Goal: Check status: Check status

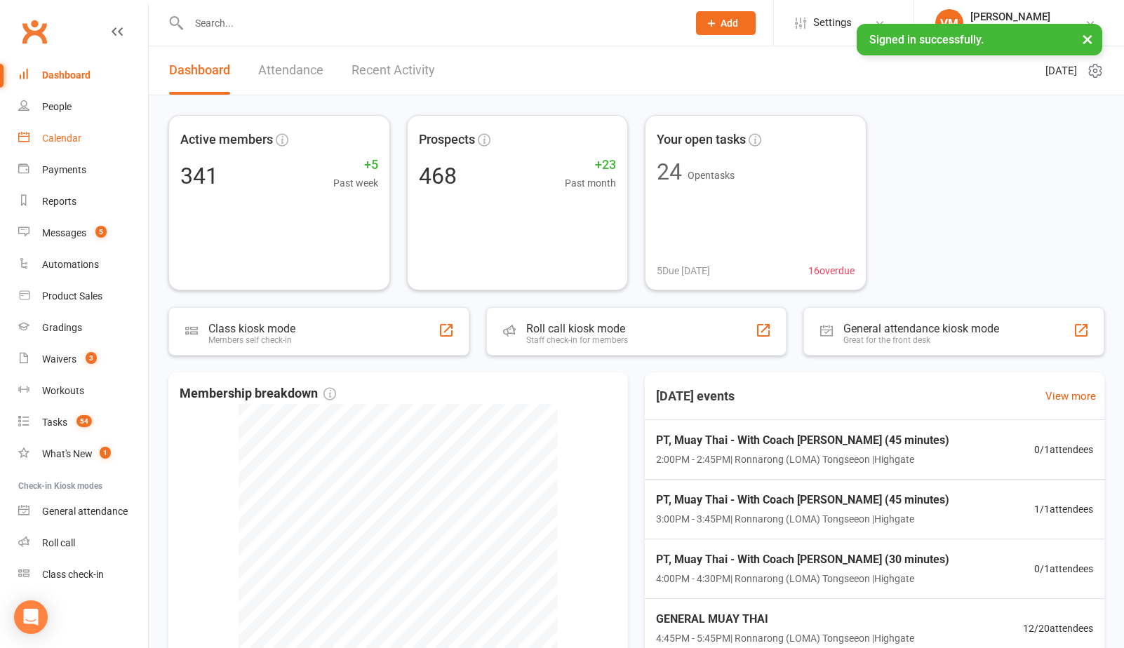
click at [74, 140] on div "Calendar" at bounding box center [61, 138] width 39 height 11
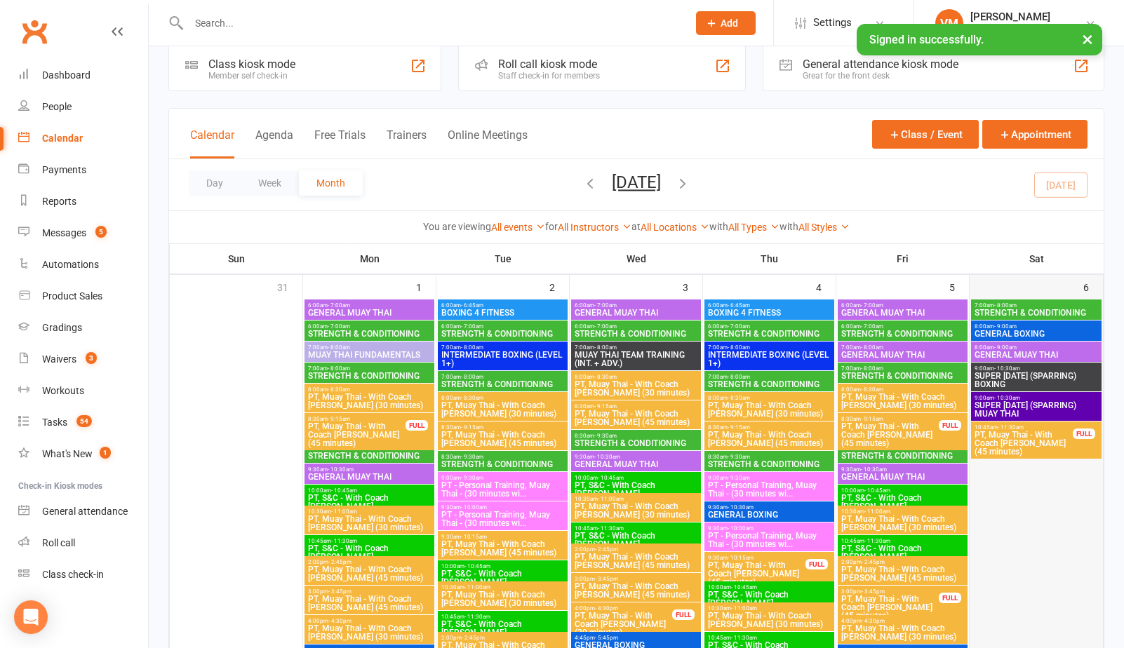
scroll to position [24, 0]
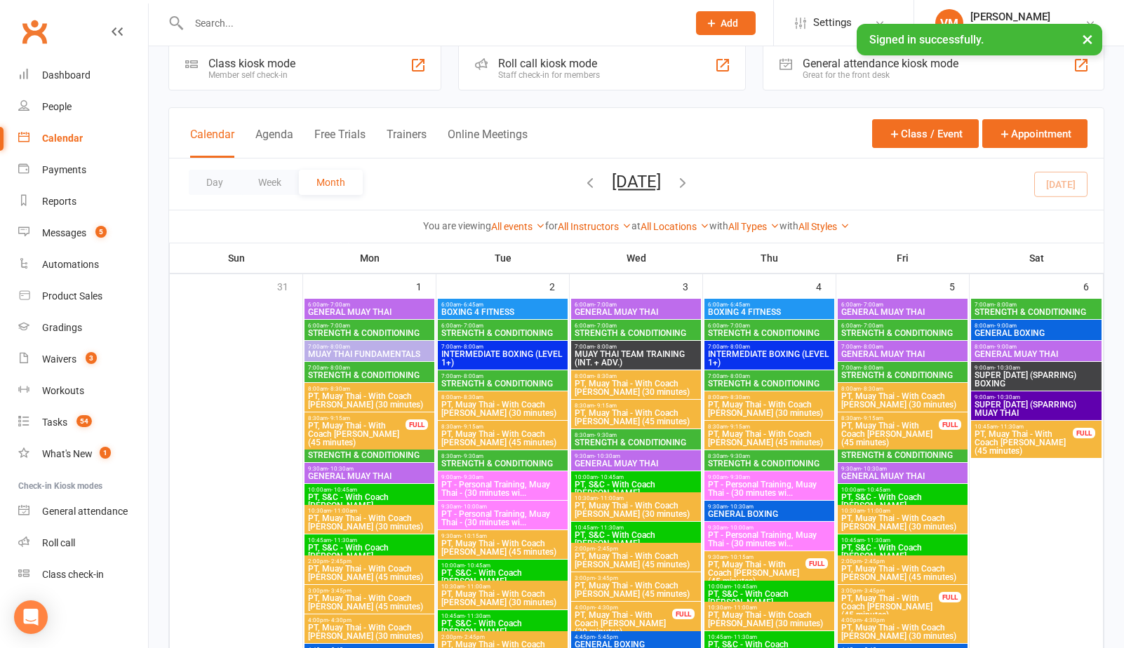
click at [898, 473] on span "GENERAL MUAY THAI" at bounding box center [903, 476] width 124 height 8
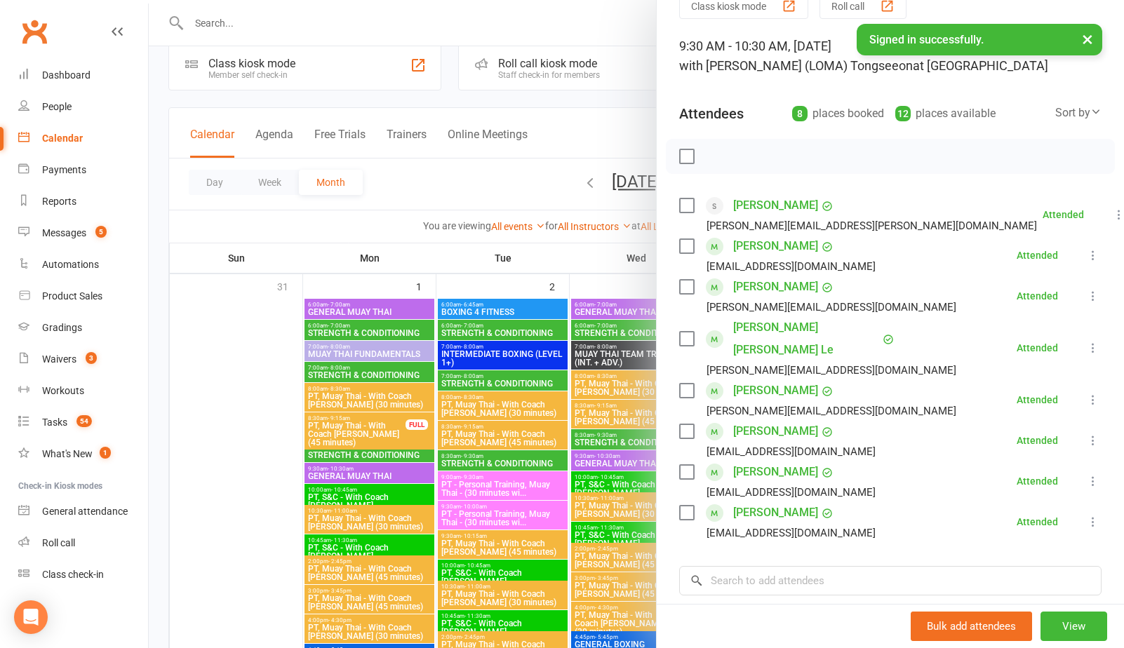
scroll to position [67, 0]
click at [516, 161] on div at bounding box center [636, 324] width 975 height 648
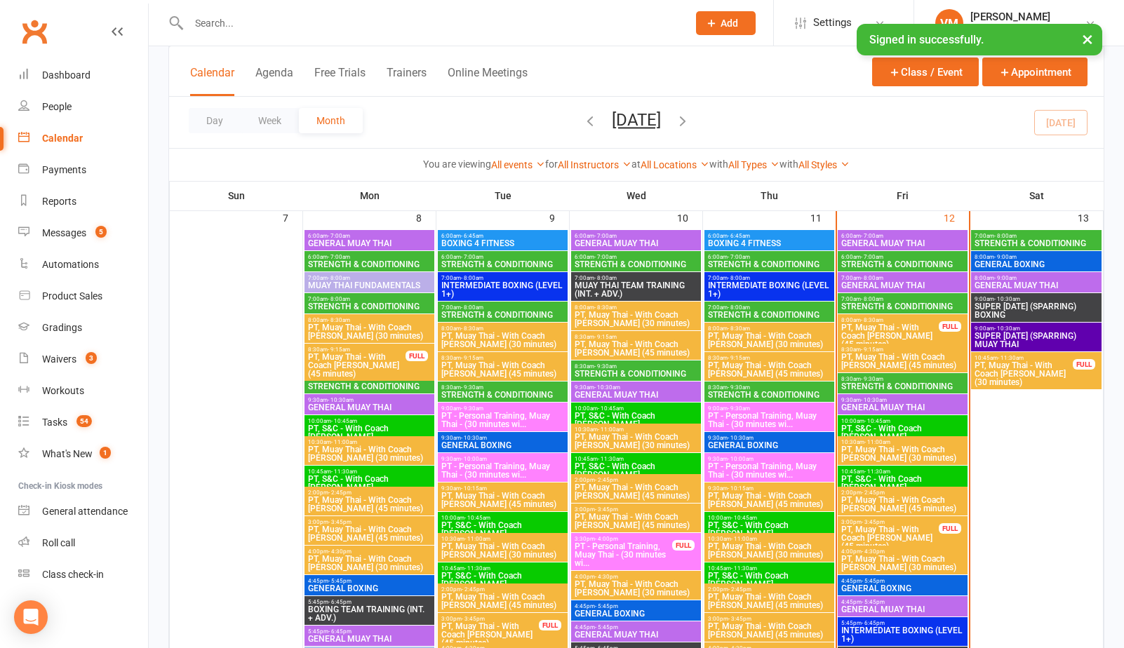
scroll to position [700, 0]
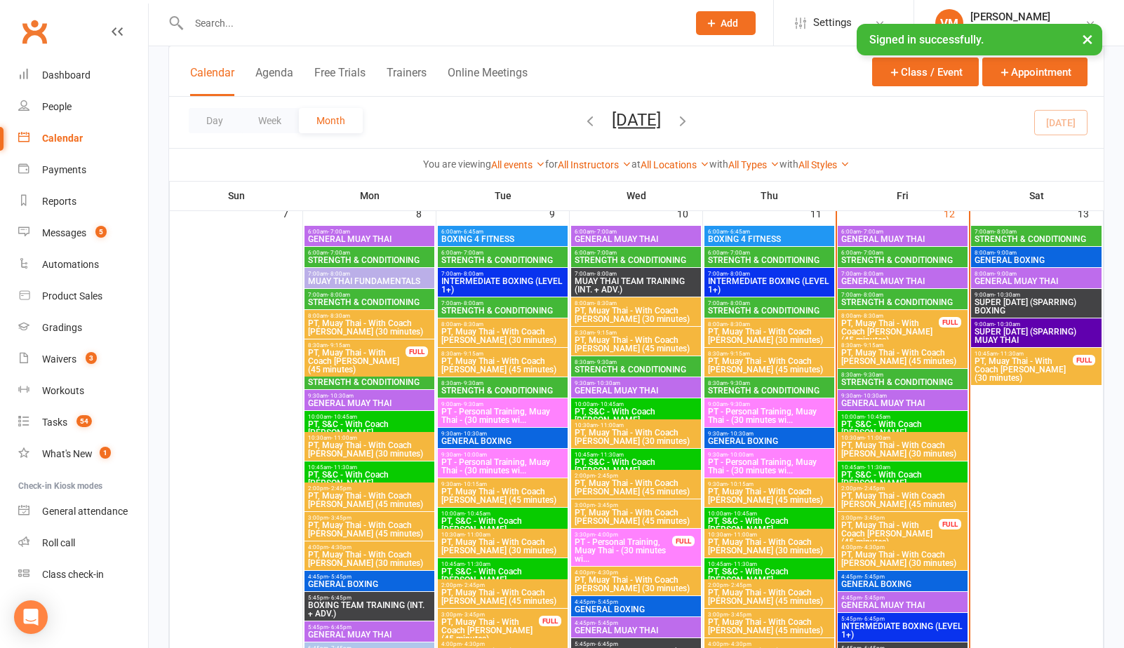
click at [885, 402] on span "GENERAL MUAY THAI" at bounding box center [903, 403] width 124 height 8
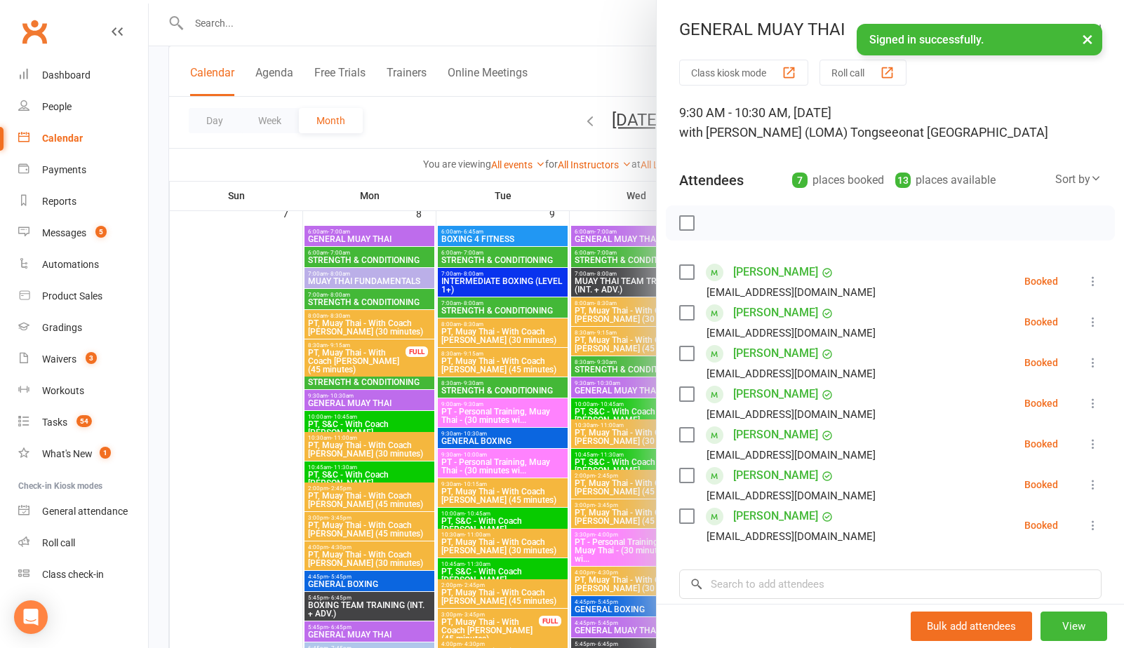
click at [690, 311] on label at bounding box center [686, 313] width 14 height 14
click at [688, 356] on label at bounding box center [686, 354] width 14 height 14
click at [685, 393] on label at bounding box center [686, 394] width 14 height 14
click at [683, 434] on label at bounding box center [686, 435] width 14 height 14
click at [688, 472] on label at bounding box center [686, 476] width 14 height 14
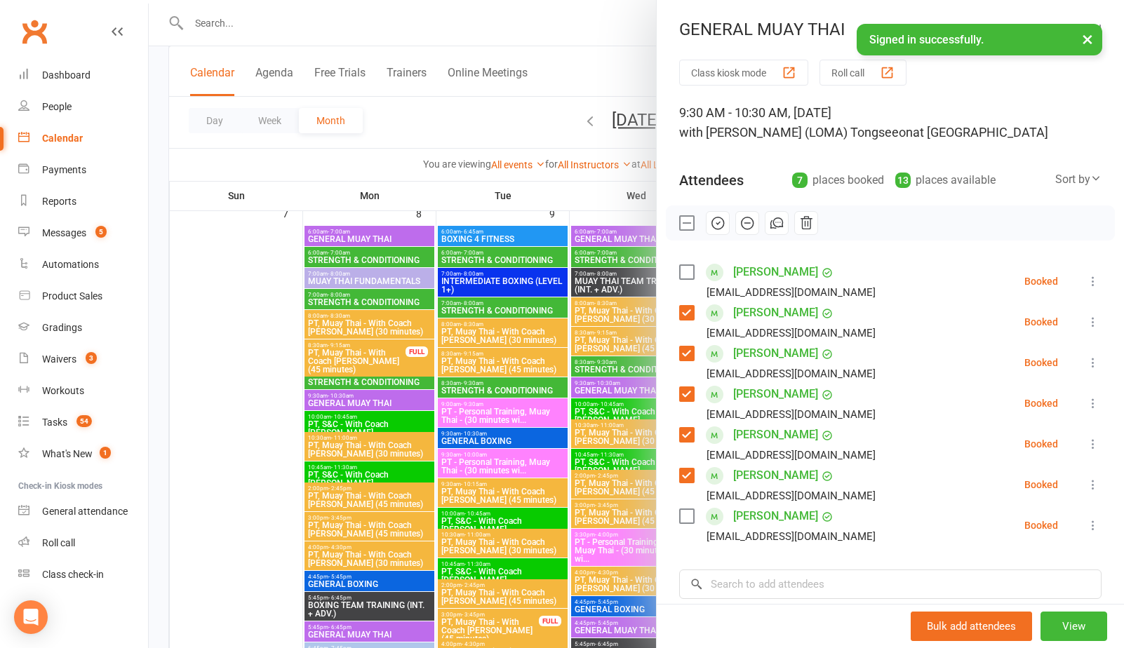
click at [688, 515] on label at bounding box center [686, 516] width 14 height 14
click at [714, 220] on icon "button" at bounding box center [717, 222] width 15 height 15
click at [503, 125] on div at bounding box center [636, 324] width 975 height 648
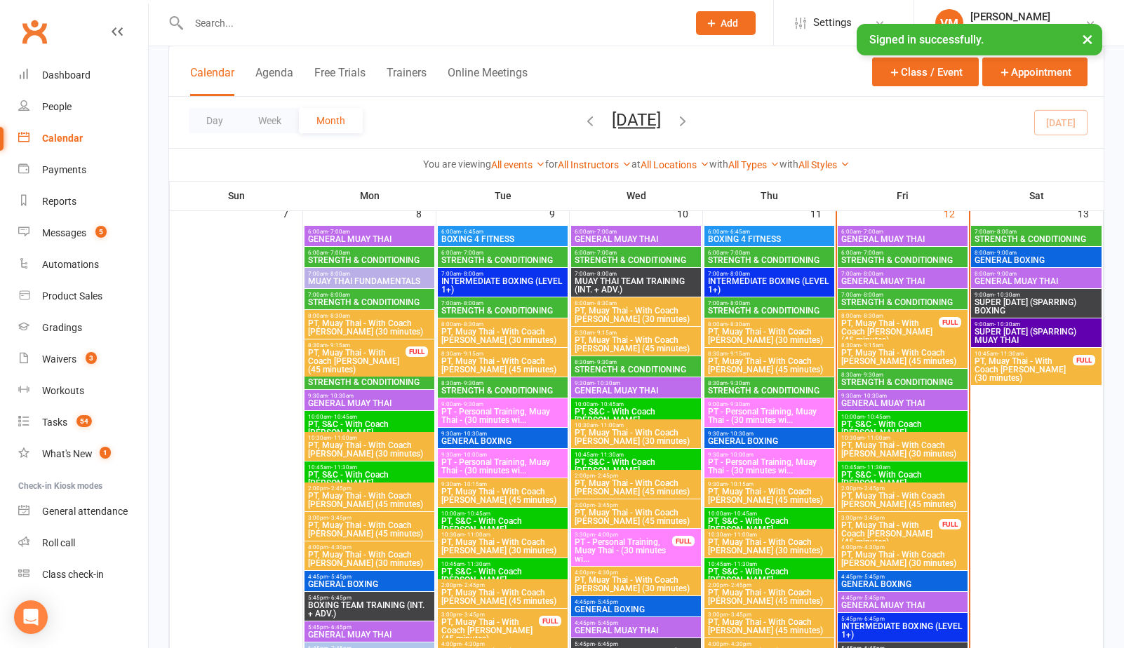
click at [881, 447] on span "PT, Muay Thai - With Coach [PERSON_NAME] (30 minutes)" at bounding box center [903, 449] width 124 height 17
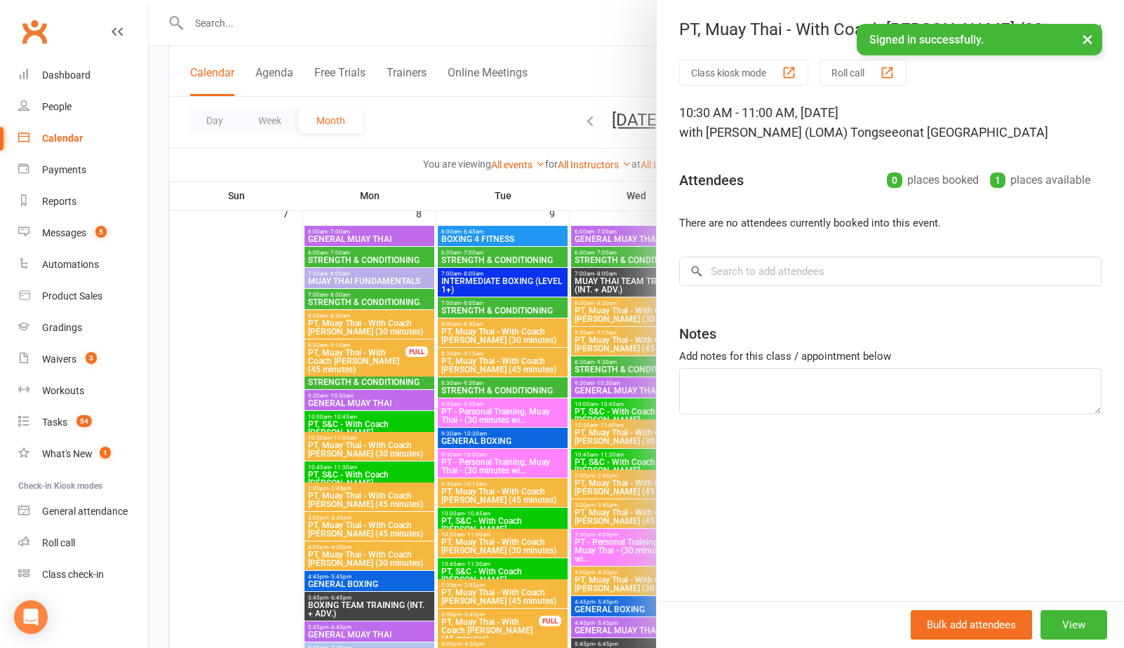
click at [516, 121] on div at bounding box center [636, 324] width 975 height 648
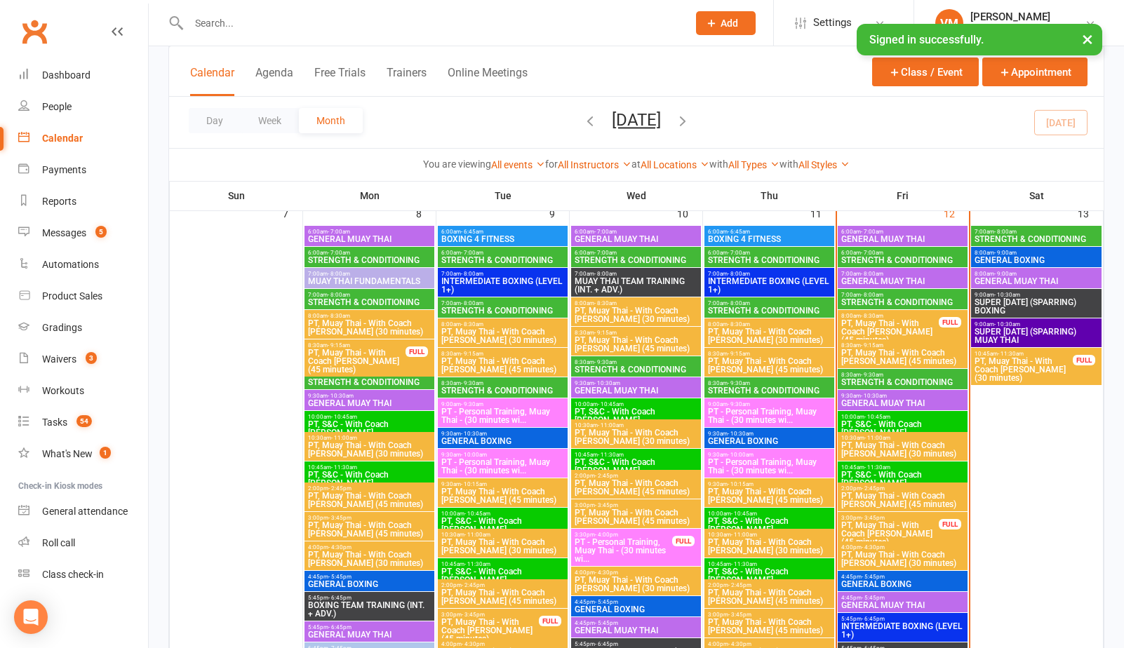
click at [900, 472] on span "PT, S&C - With Coach [PERSON_NAME]" at bounding box center [903, 479] width 124 height 17
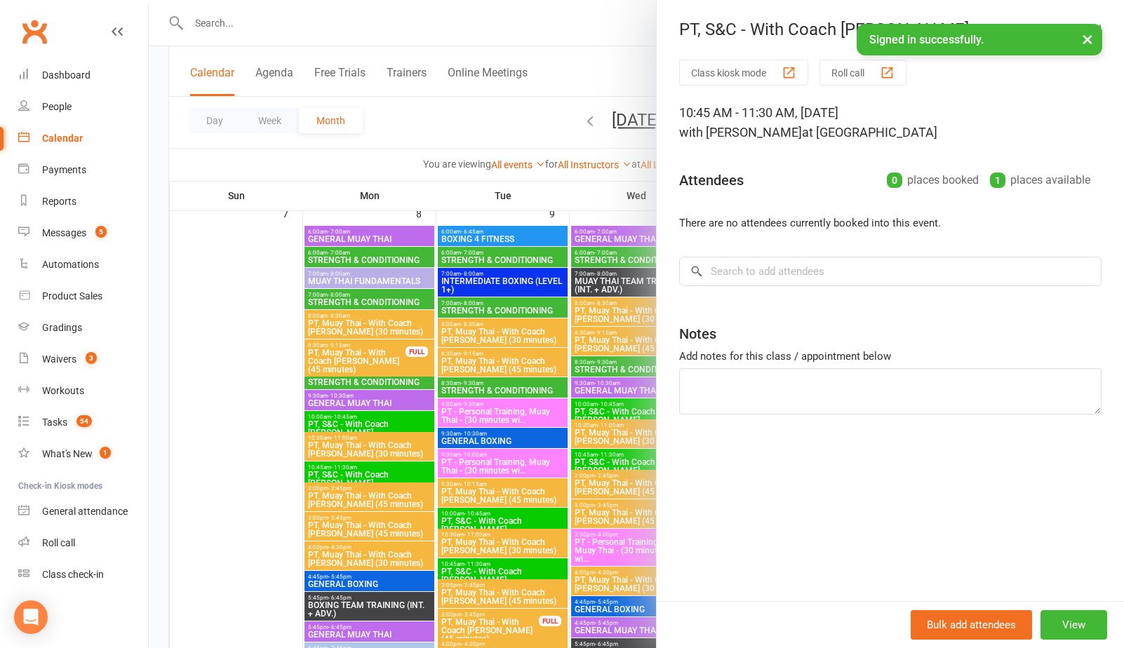
click at [472, 132] on div at bounding box center [636, 324] width 975 height 648
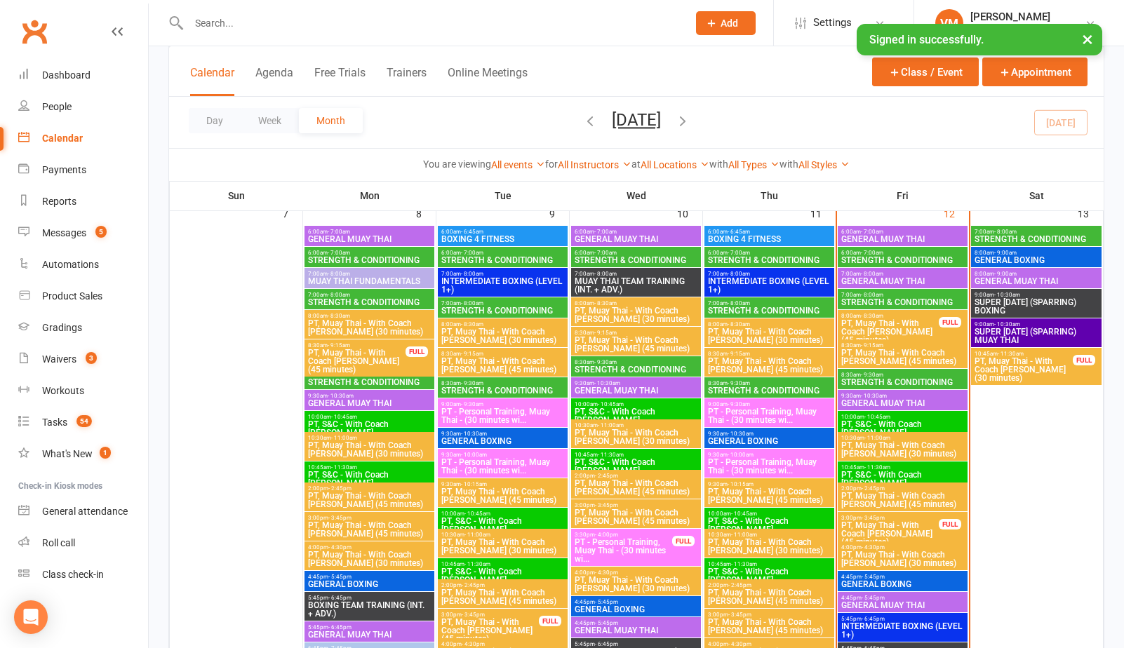
click at [905, 506] on span "PT, Muay Thai - With Coach [PERSON_NAME] (45 minutes)" at bounding box center [903, 500] width 124 height 17
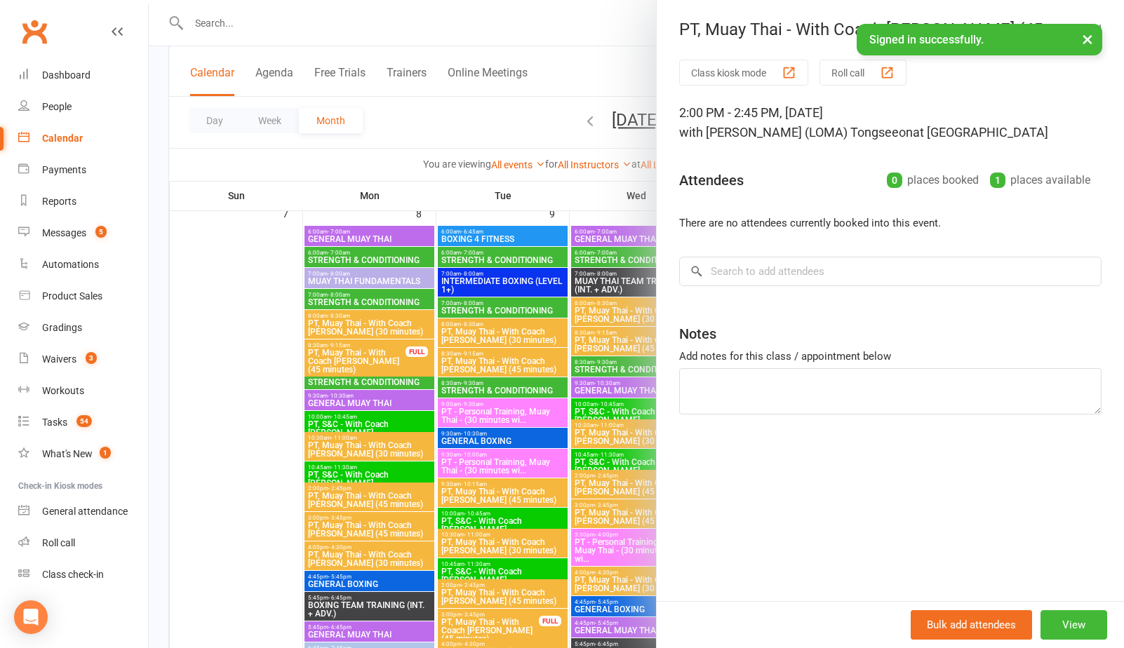
click at [518, 140] on div at bounding box center [636, 324] width 975 height 648
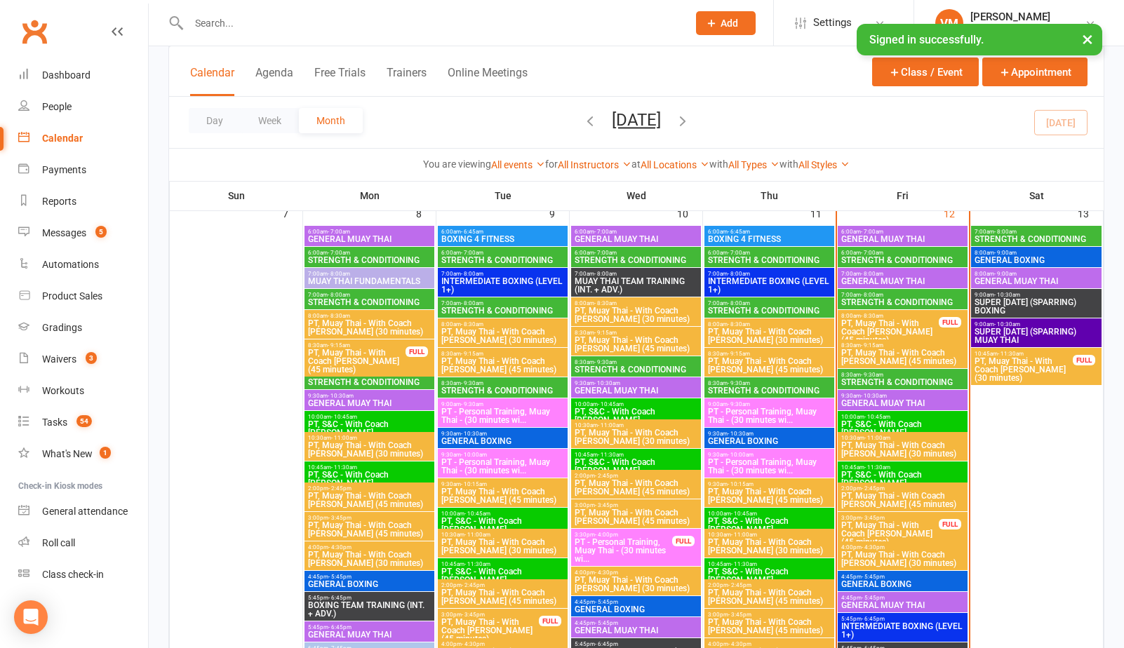
click at [895, 580] on span "GENERAL BOXING" at bounding box center [903, 584] width 124 height 8
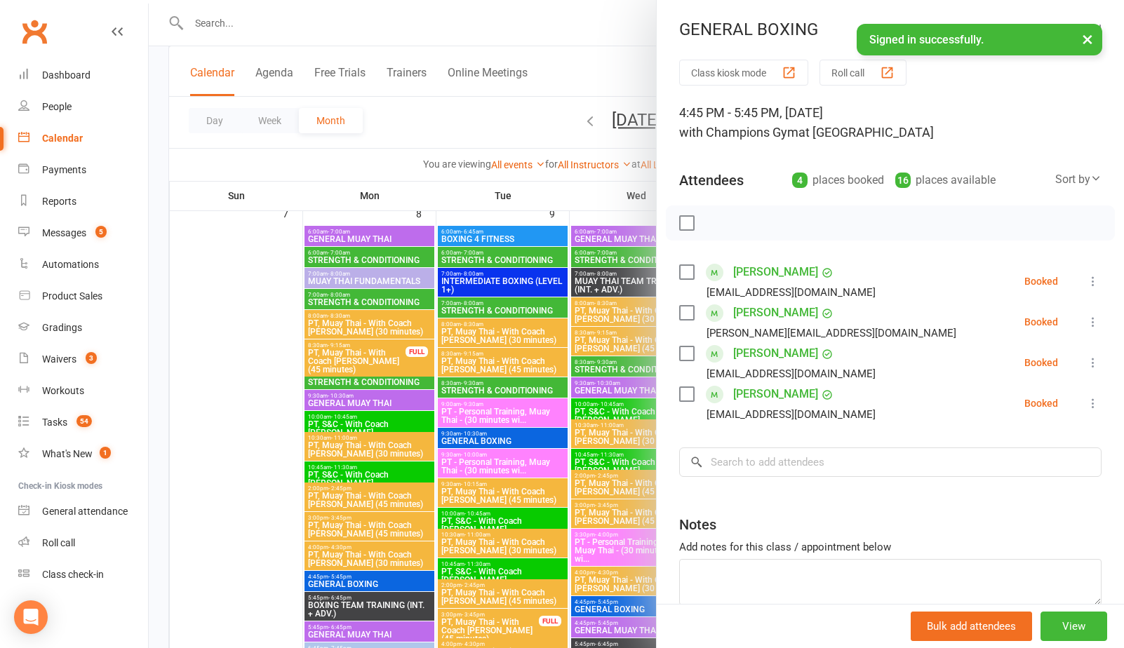
click at [494, 109] on div at bounding box center [636, 324] width 975 height 648
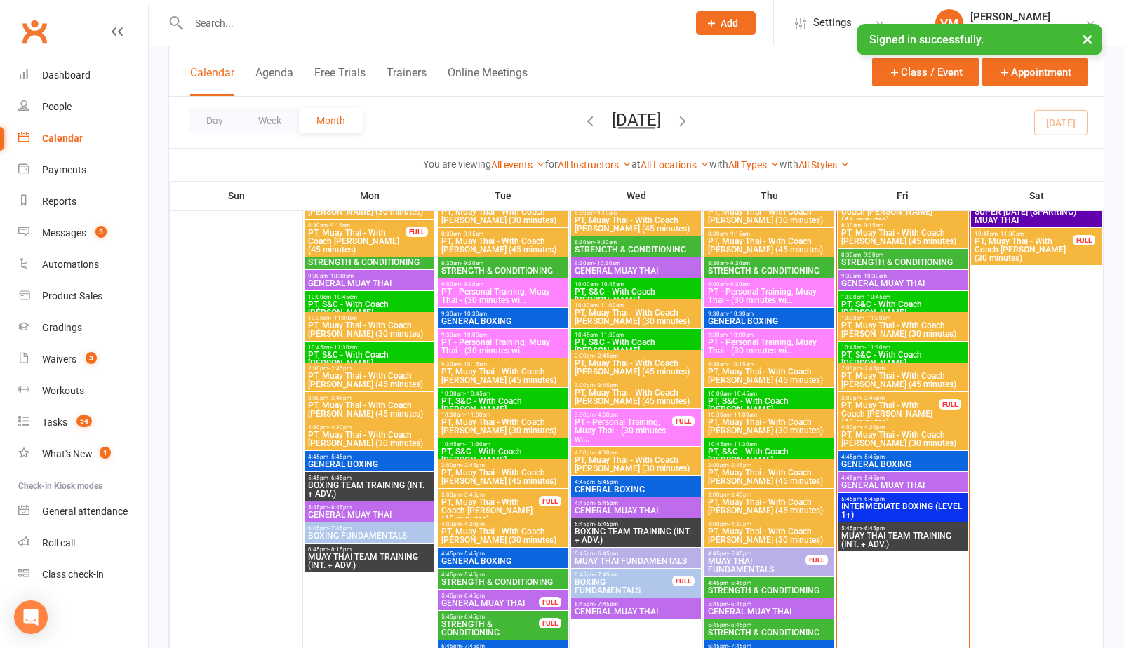
scroll to position [843, 0]
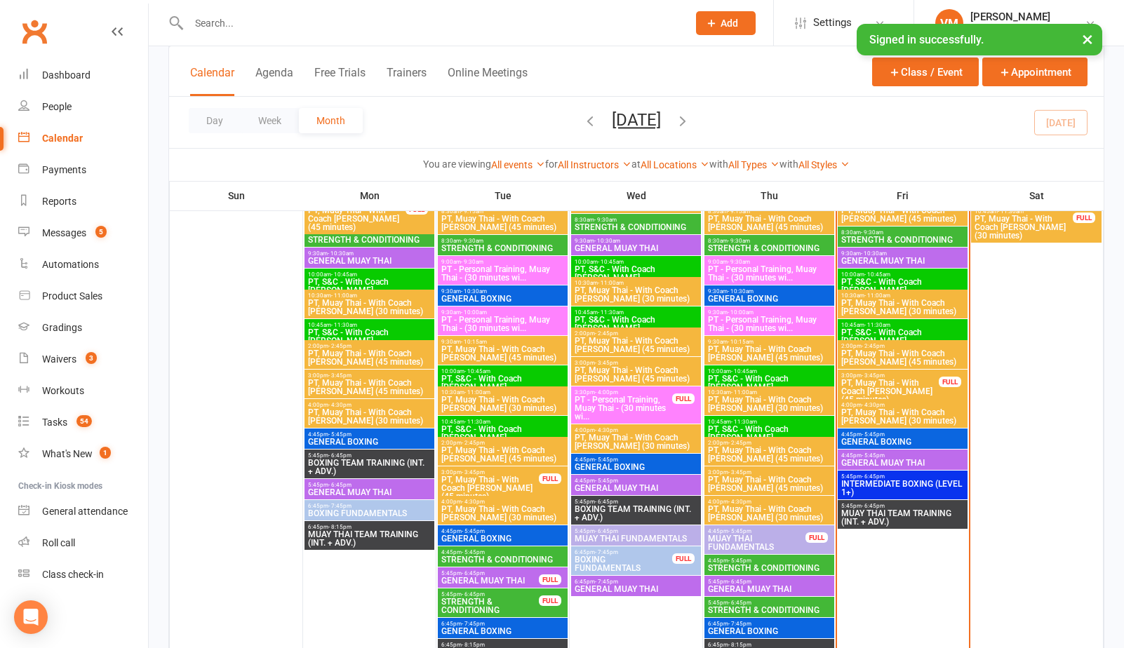
click at [909, 459] on span "GENERAL MUAY THAI" at bounding box center [903, 463] width 124 height 8
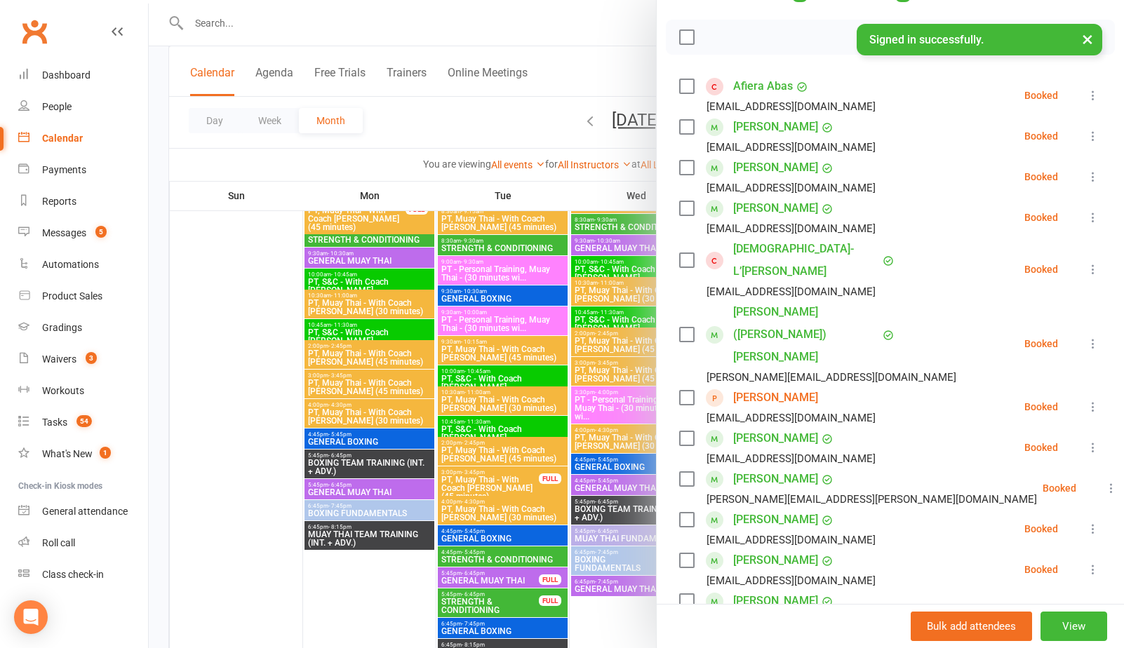
scroll to position [281, 0]
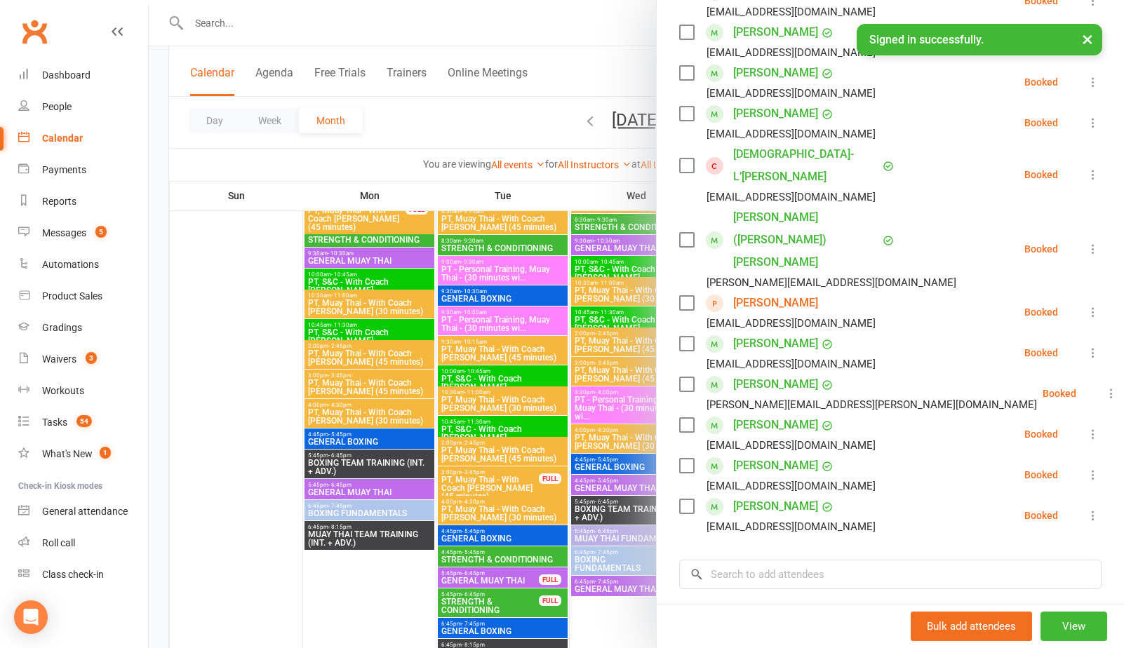
click at [432, 113] on div at bounding box center [636, 324] width 975 height 648
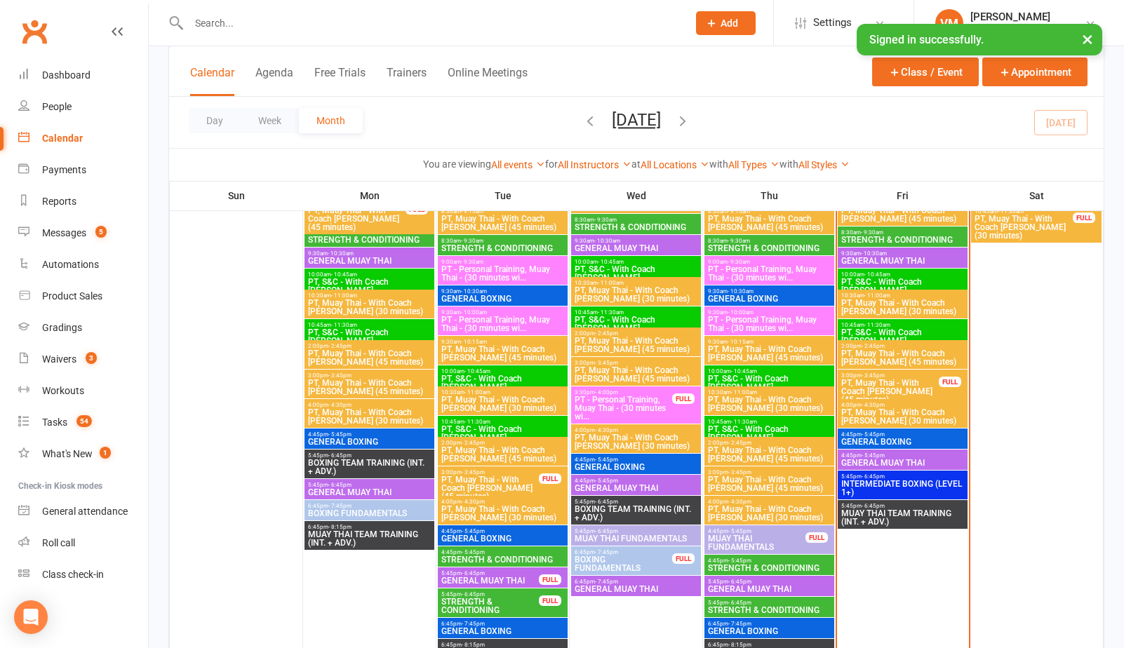
click at [605, 18] on input "text" at bounding box center [431, 23] width 493 height 20
